Goal: Information Seeking & Learning: Learn about a topic

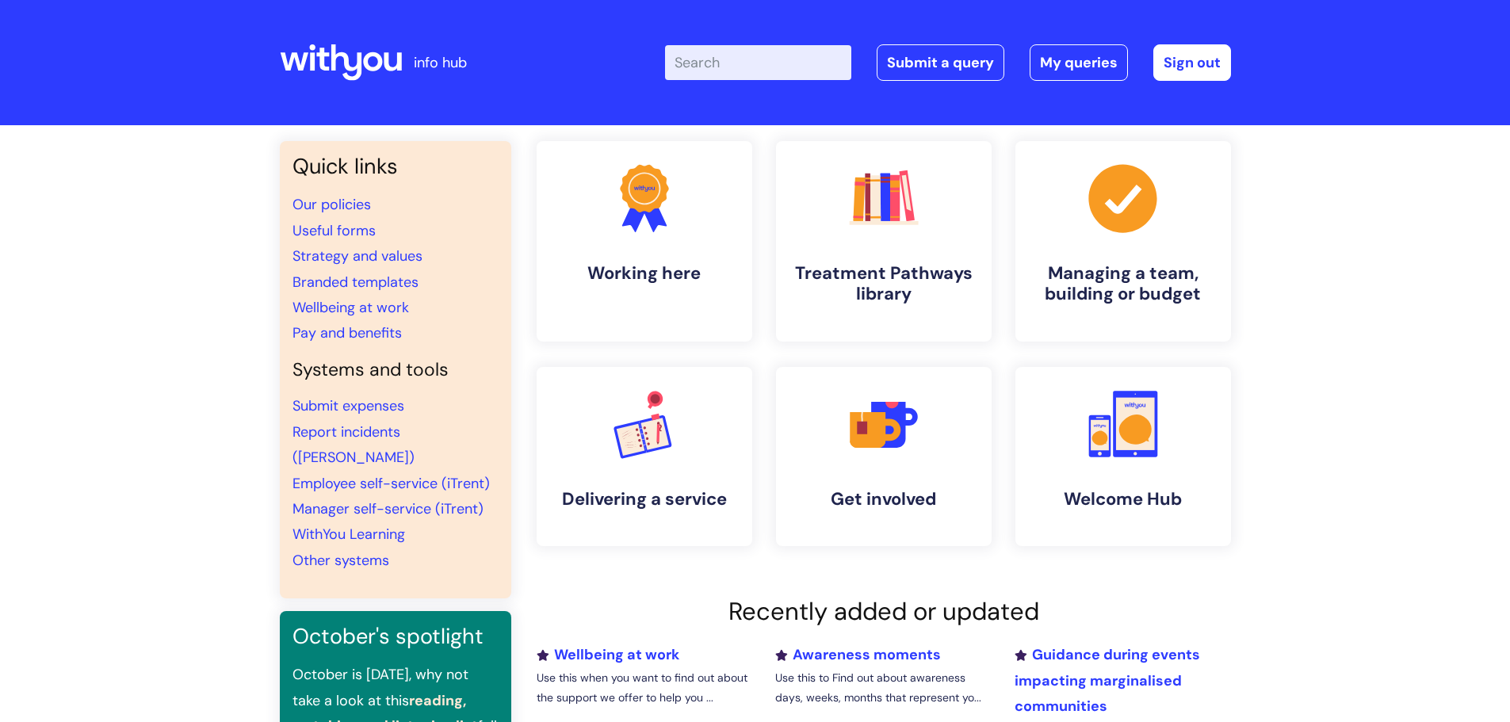
click at [755, 66] on input "Enter your search term here..." at bounding box center [758, 62] width 186 height 35
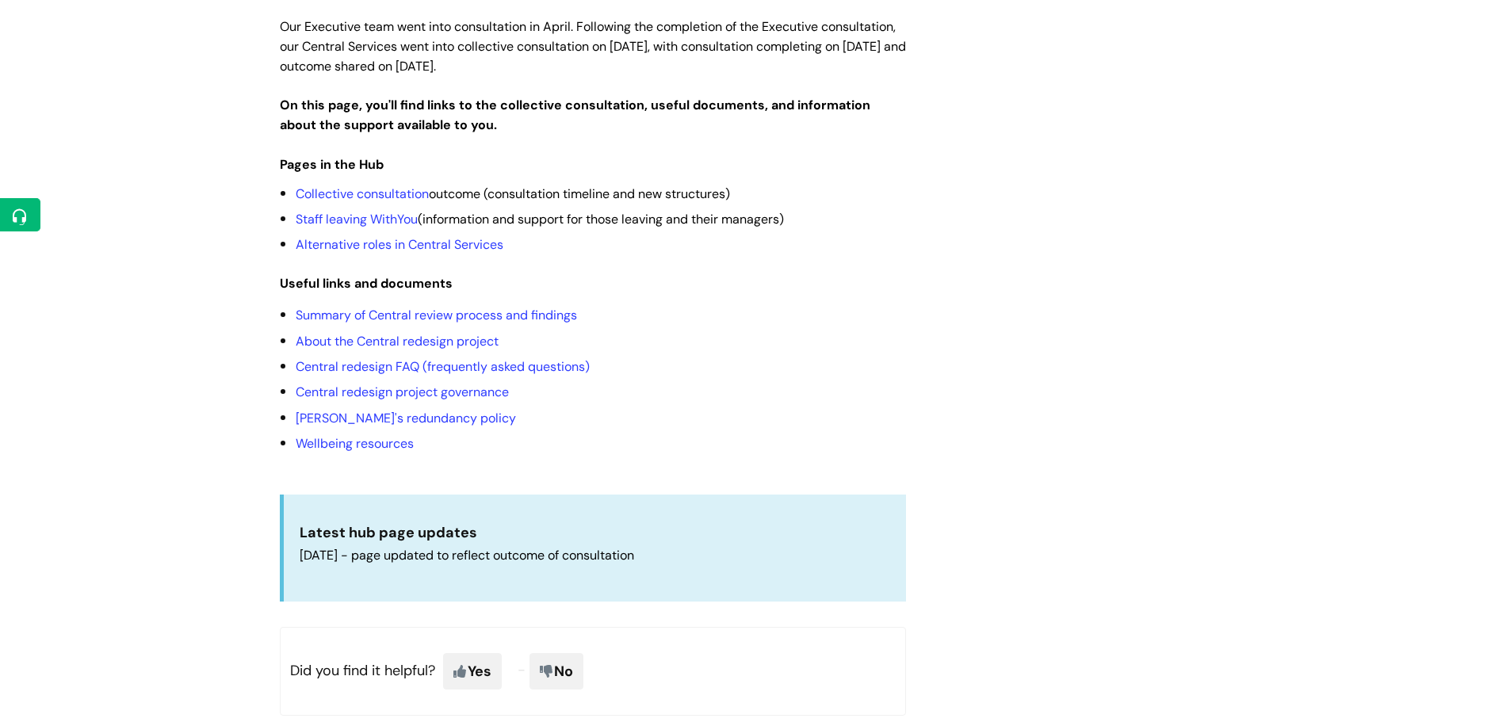
scroll to position [396, 0]
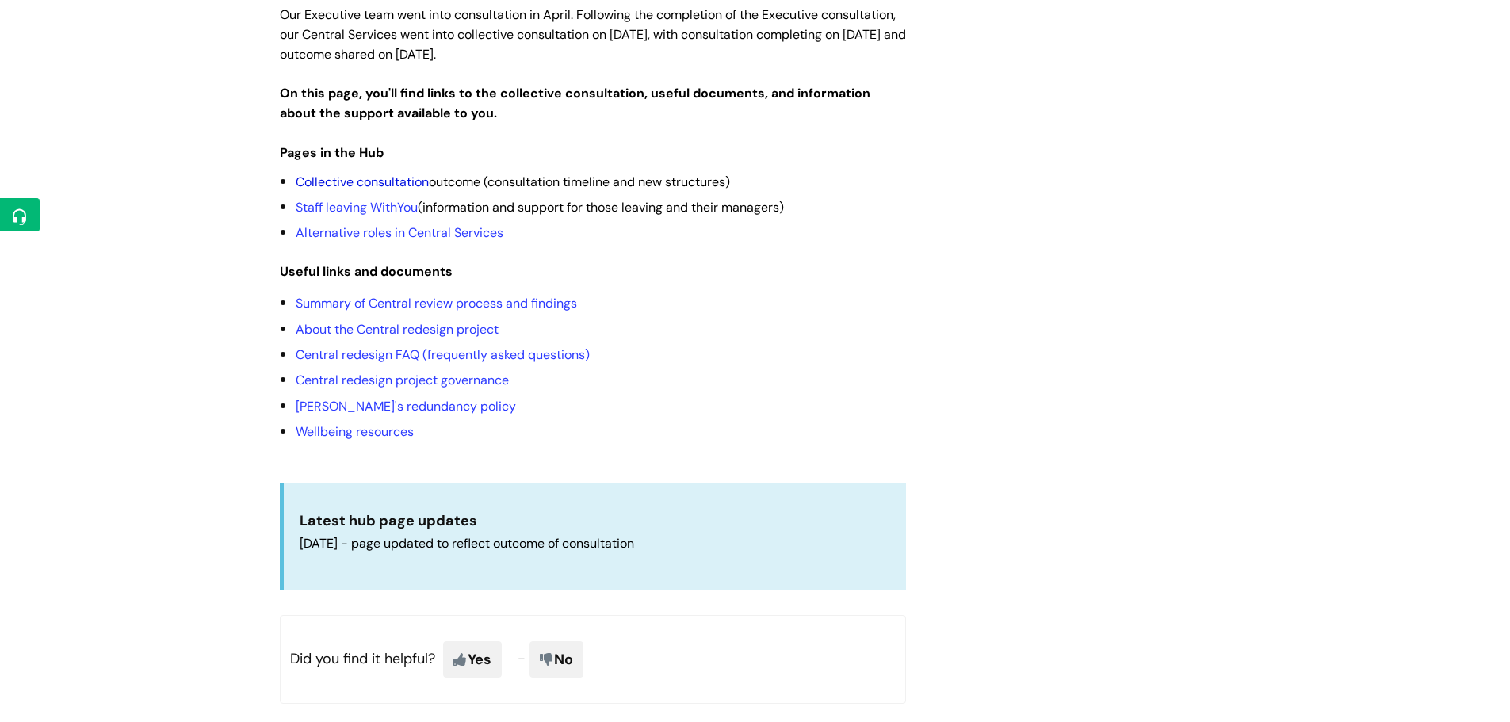
click at [370, 174] on link "Collective consultation" at bounding box center [362, 182] width 133 height 17
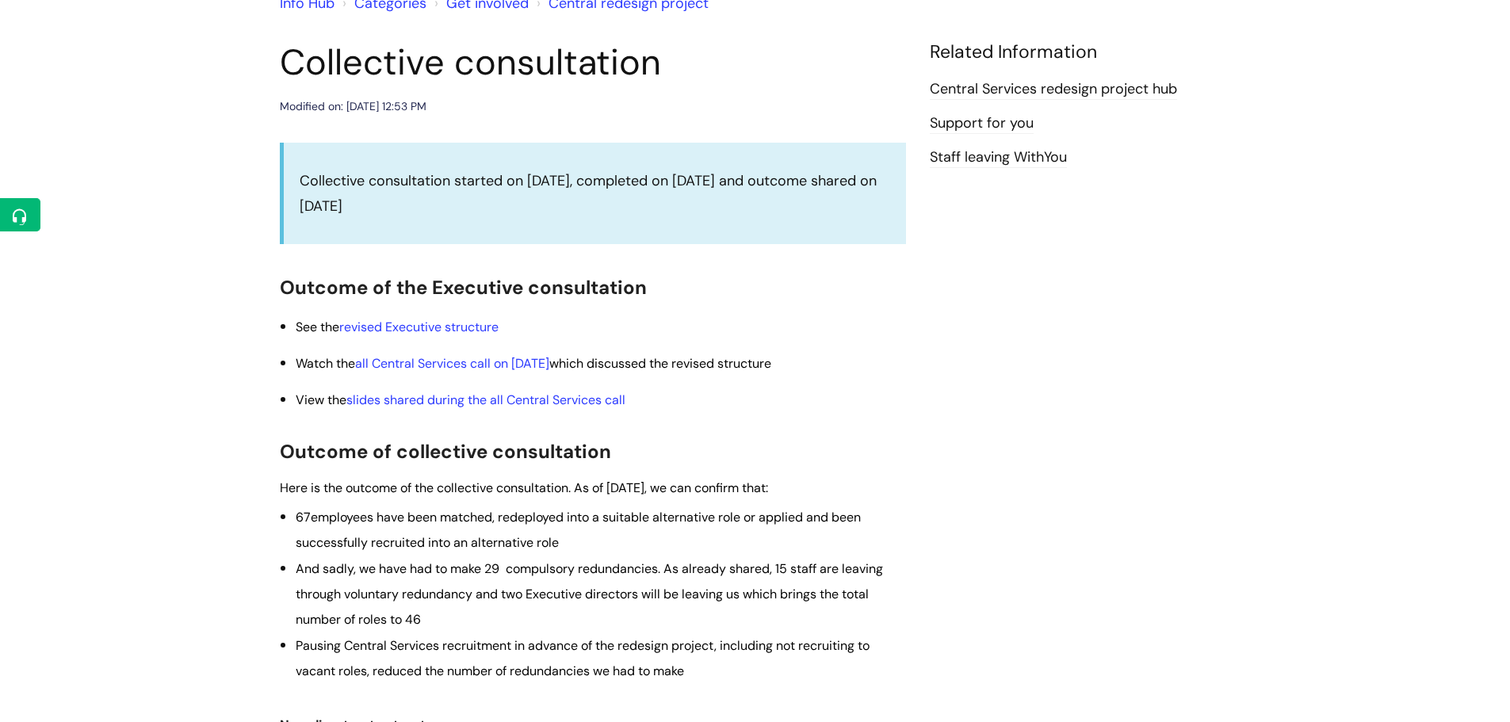
scroll to position [158, 0]
click at [380, 328] on link "revised Executive structure" at bounding box center [418, 325] width 159 height 17
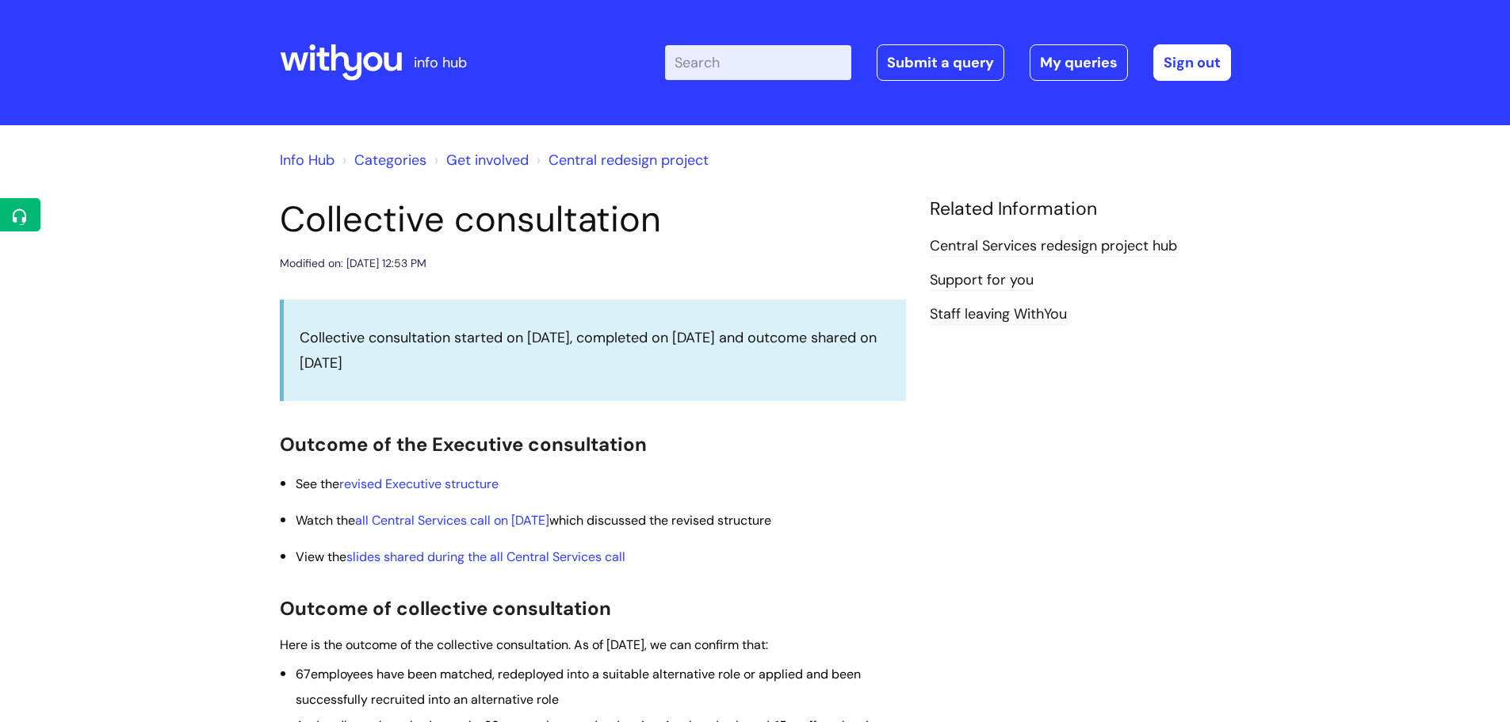
scroll to position [158, 0]
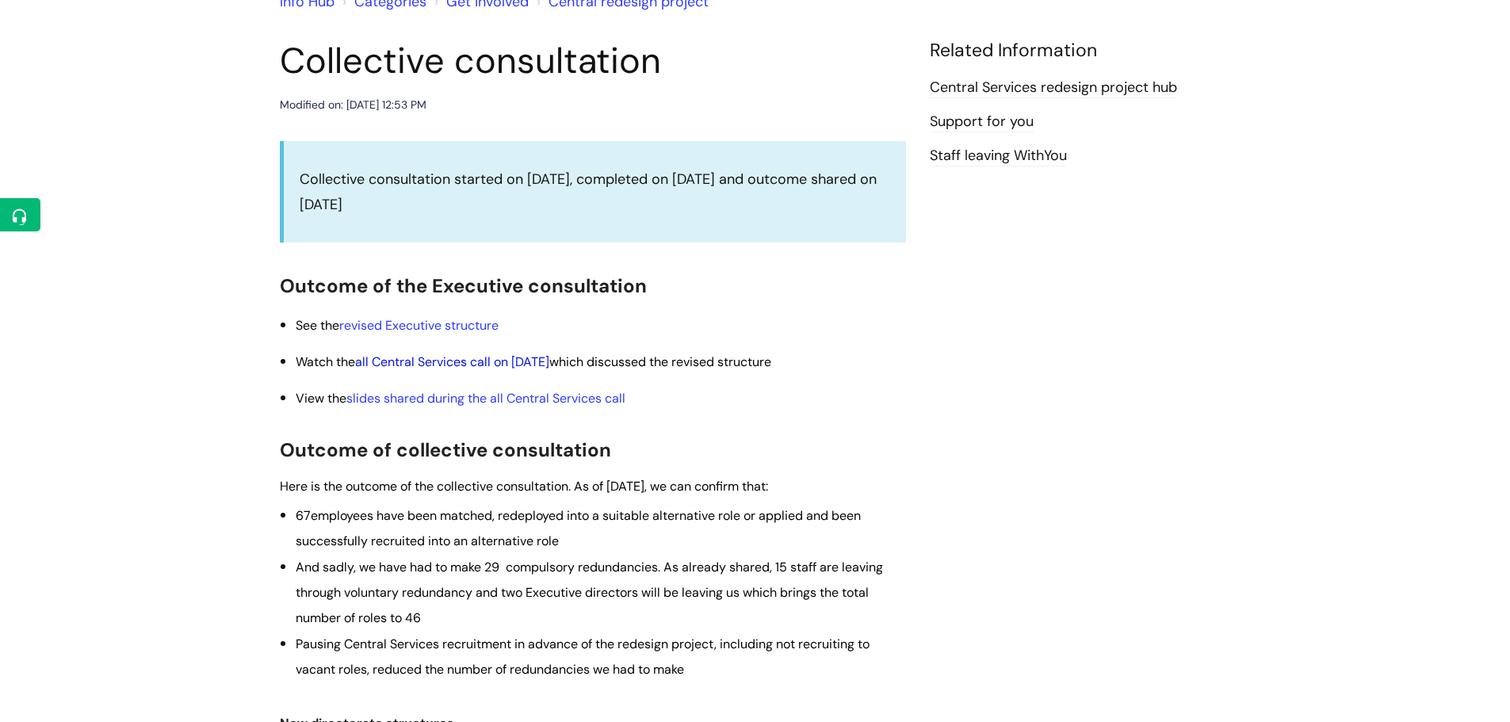
click at [423, 367] on link "all Central Services call on [DATE]" at bounding box center [452, 361] width 194 height 17
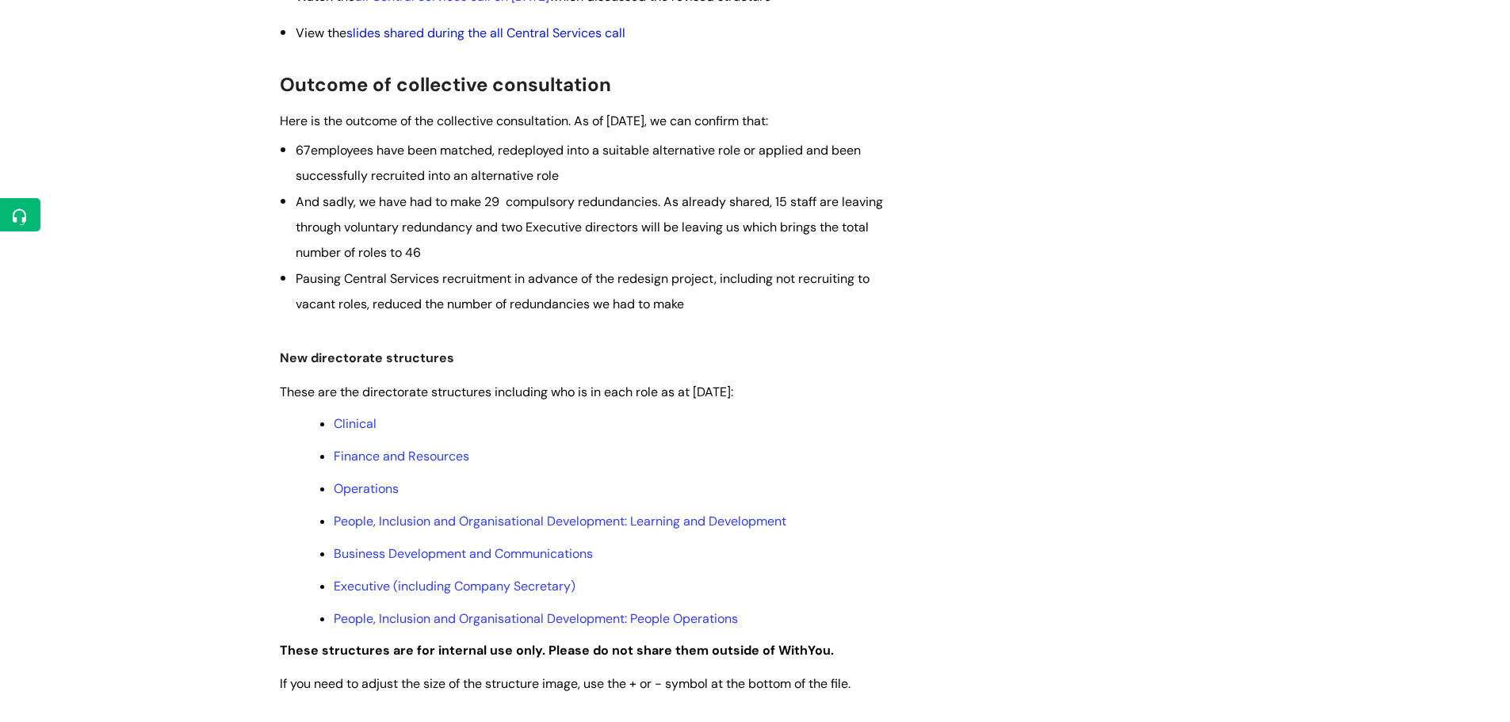
scroll to position [634, 0]
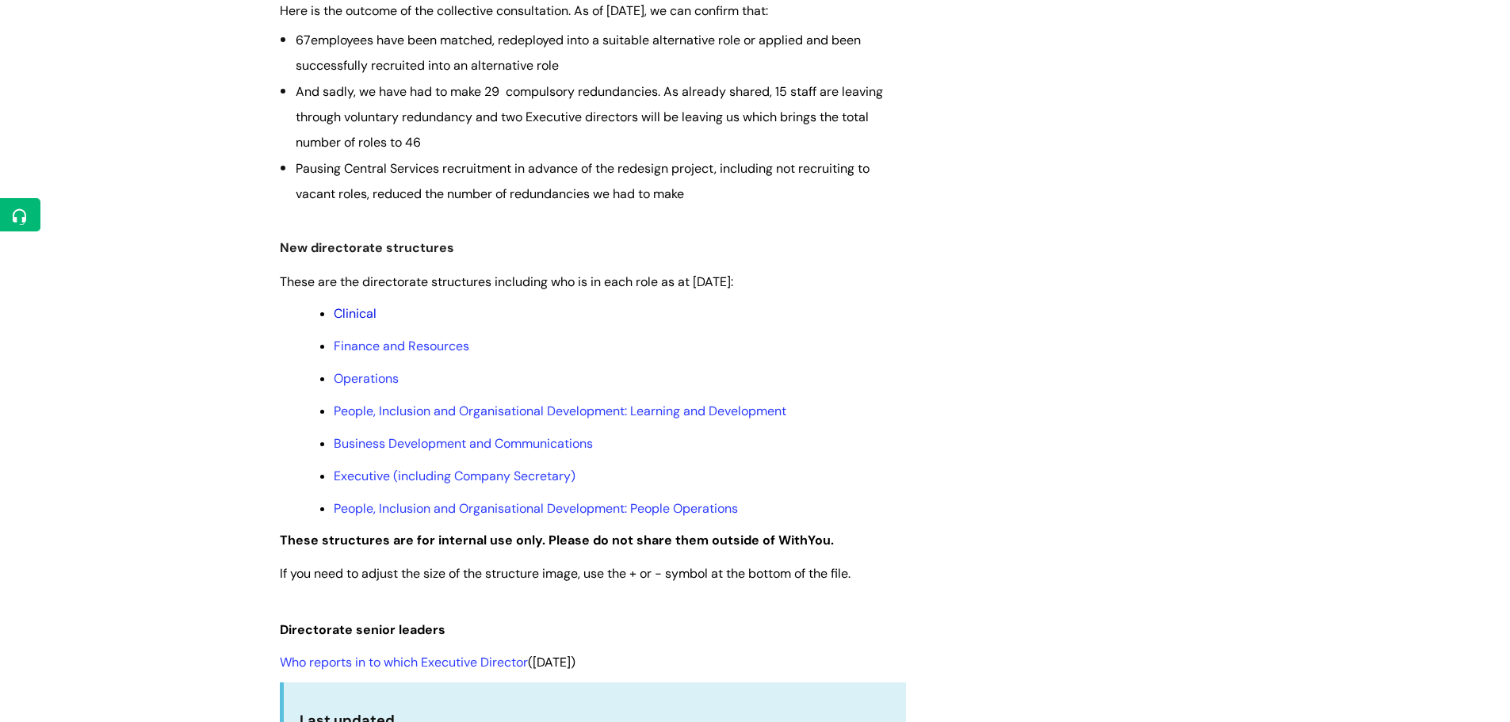
click at [365, 318] on link "Clinical" at bounding box center [355, 313] width 43 height 17
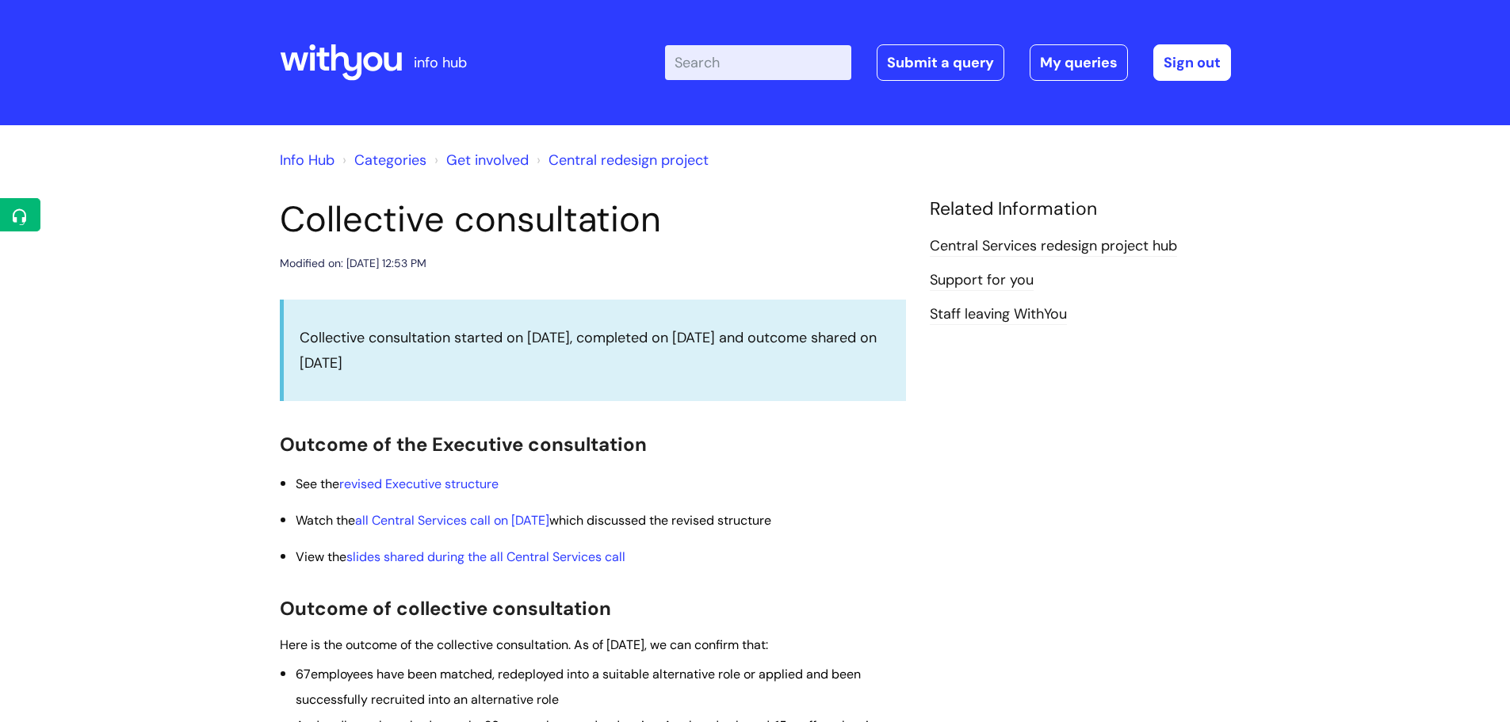
scroll to position [634, 0]
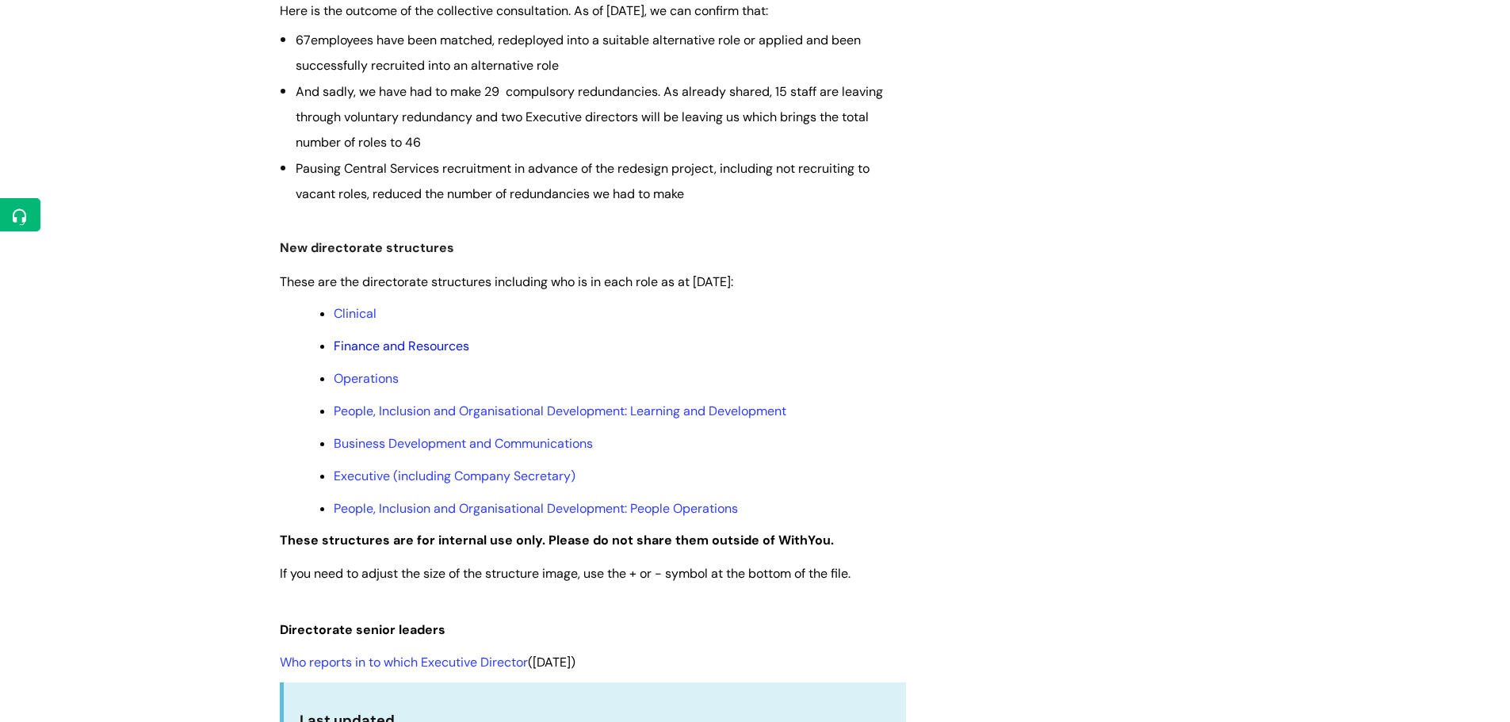
click at [390, 350] on link "Finance and Resources" at bounding box center [402, 346] width 136 height 17
